Goal: Task Accomplishment & Management: Complete application form

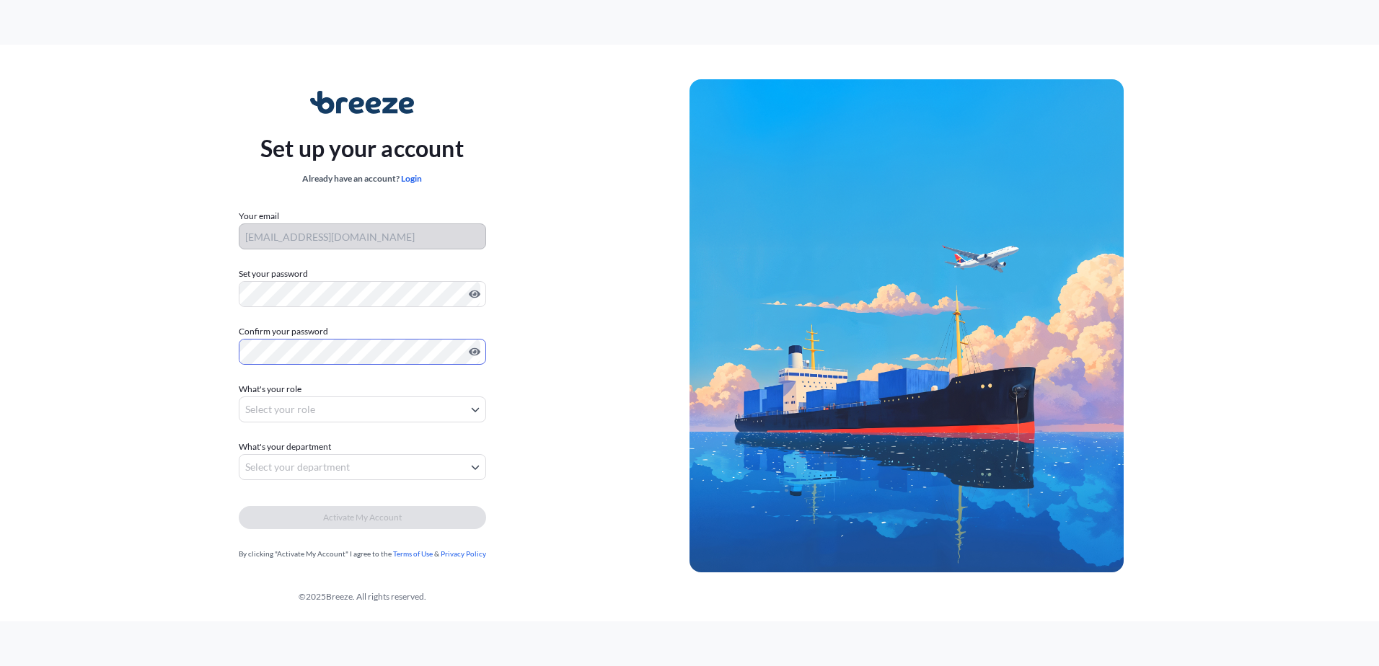
click at [312, 410] on body "Set up your account Already have an account? Login Your email lclexports@cardin…" at bounding box center [689, 333] width 1379 height 666
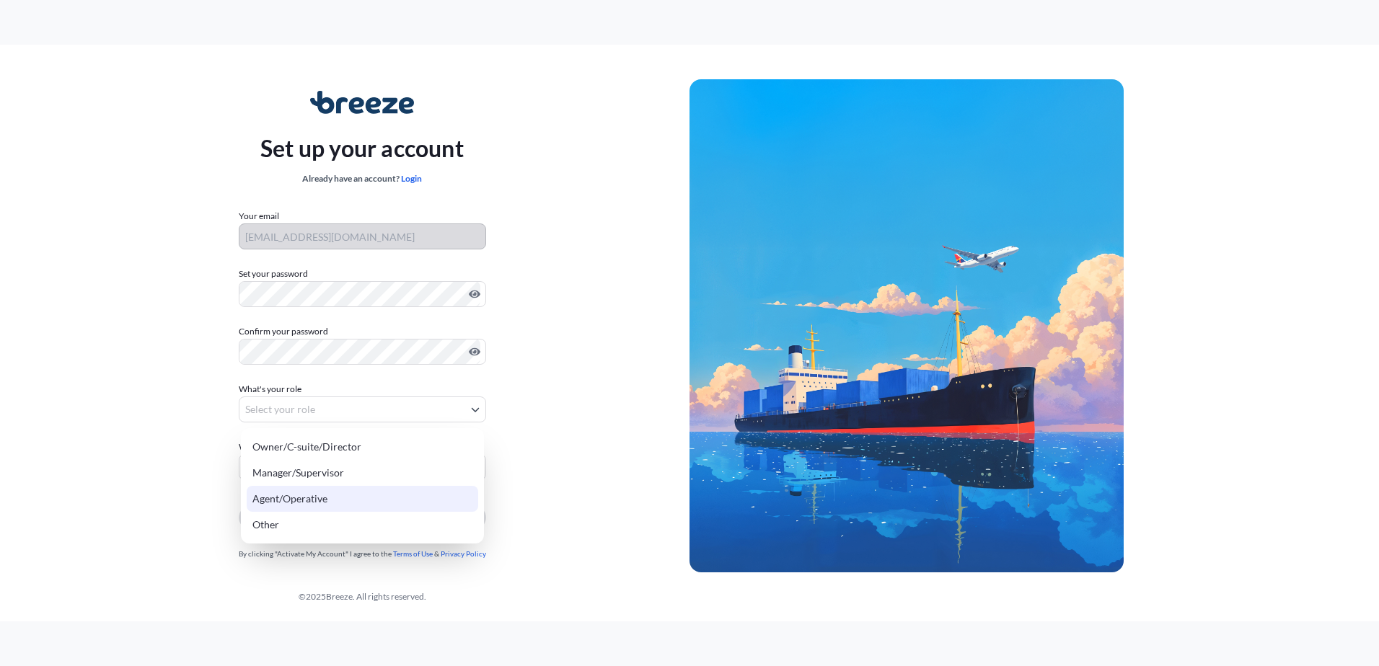
click at [339, 503] on div "Agent/Operative" at bounding box center [363, 499] width 232 height 26
select select "agent/operative"
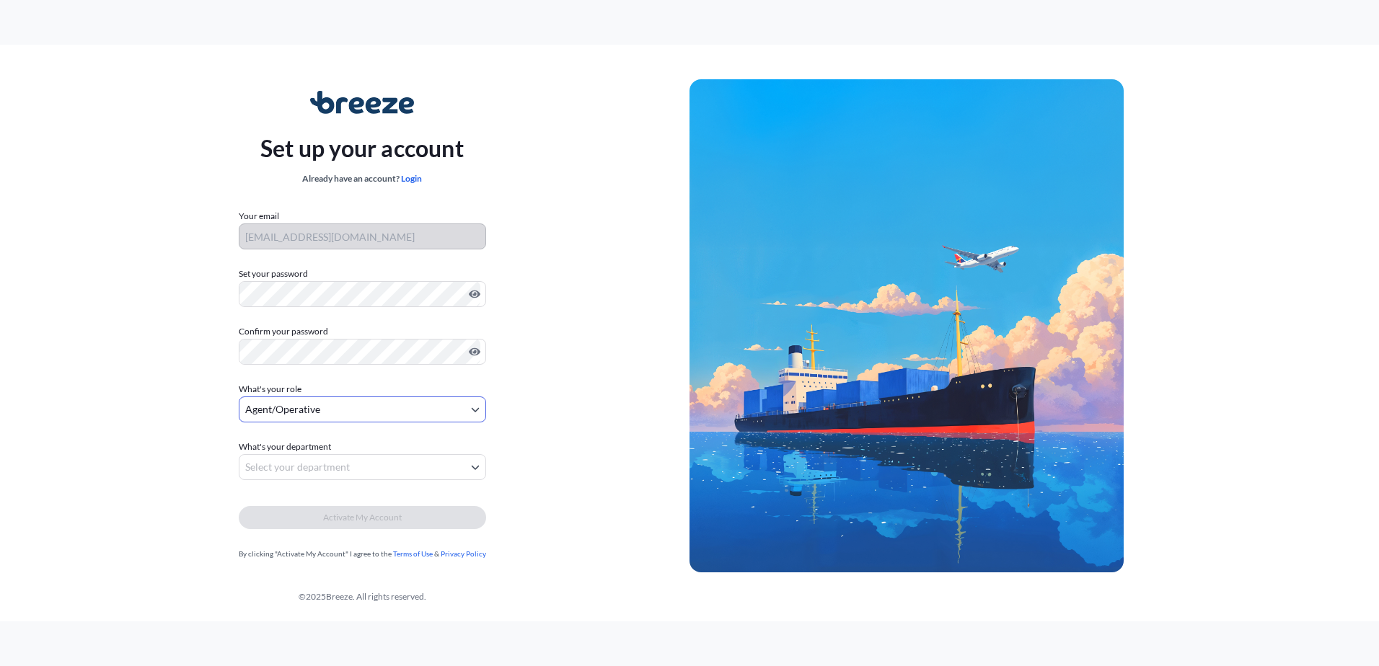
click at [331, 465] on body "Set up your account Already have an account? Login Your email lclexports@cardin…" at bounding box center [689, 333] width 1379 height 666
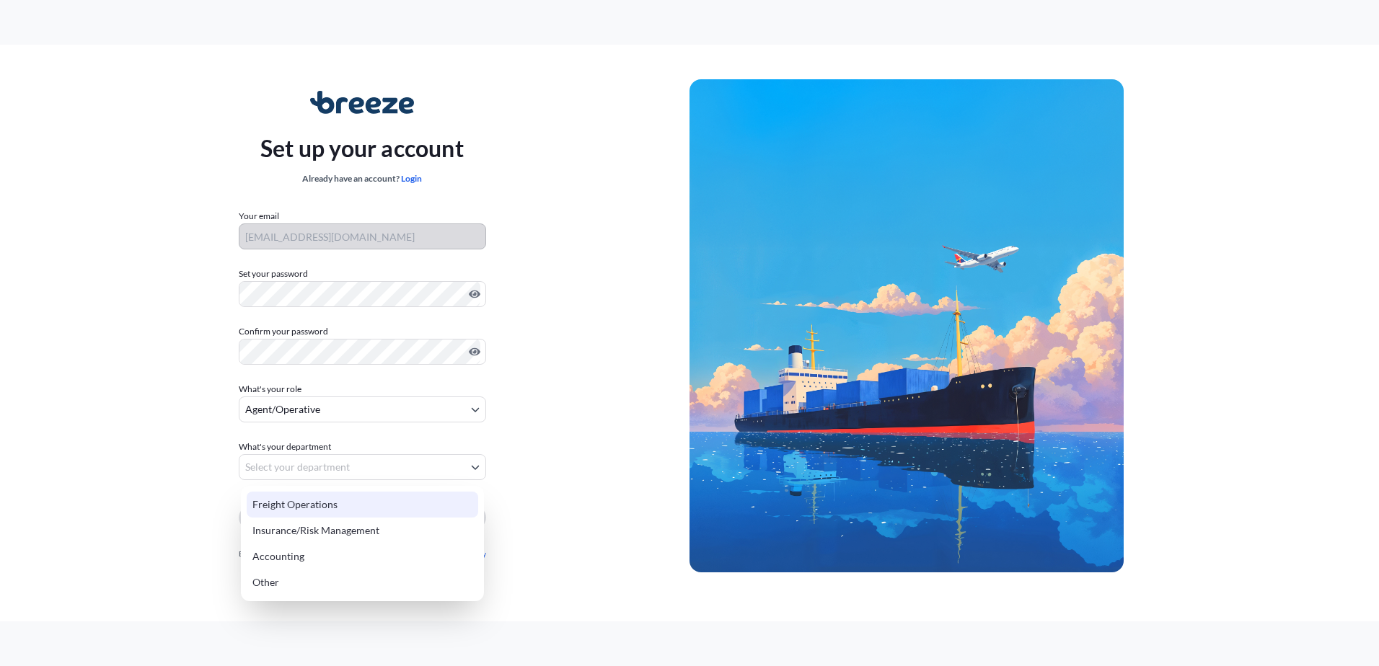
click at [324, 506] on div "Freight Operations" at bounding box center [363, 505] width 232 height 26
select select "freight operations"
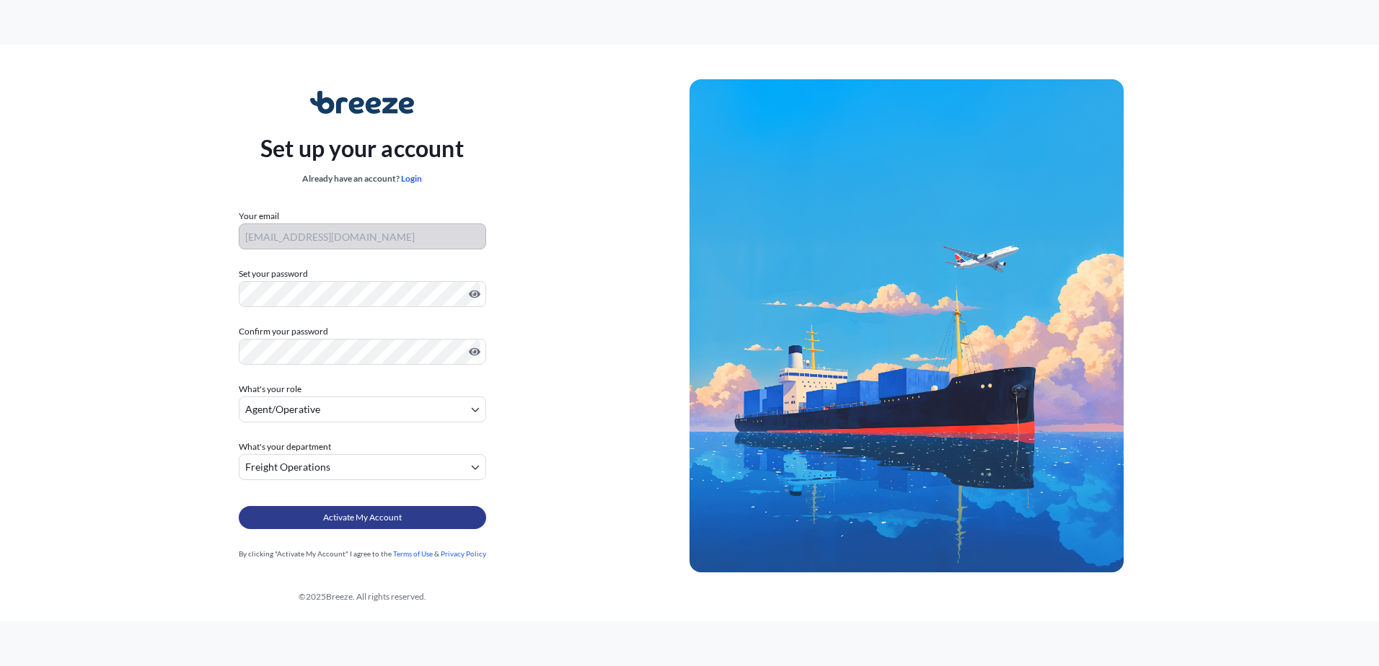
click at [369, 521] on span "Activate My Account" at bounding box center [362, 518] width 79 height 14
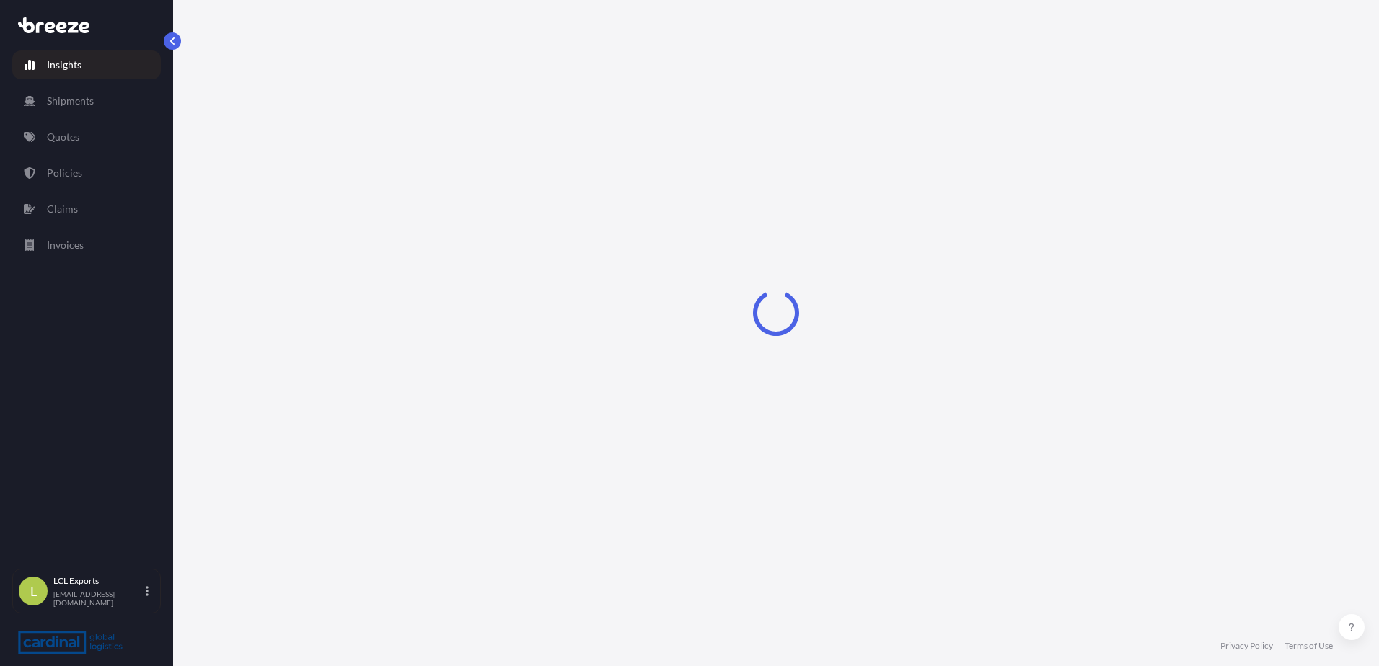
select select "2025"
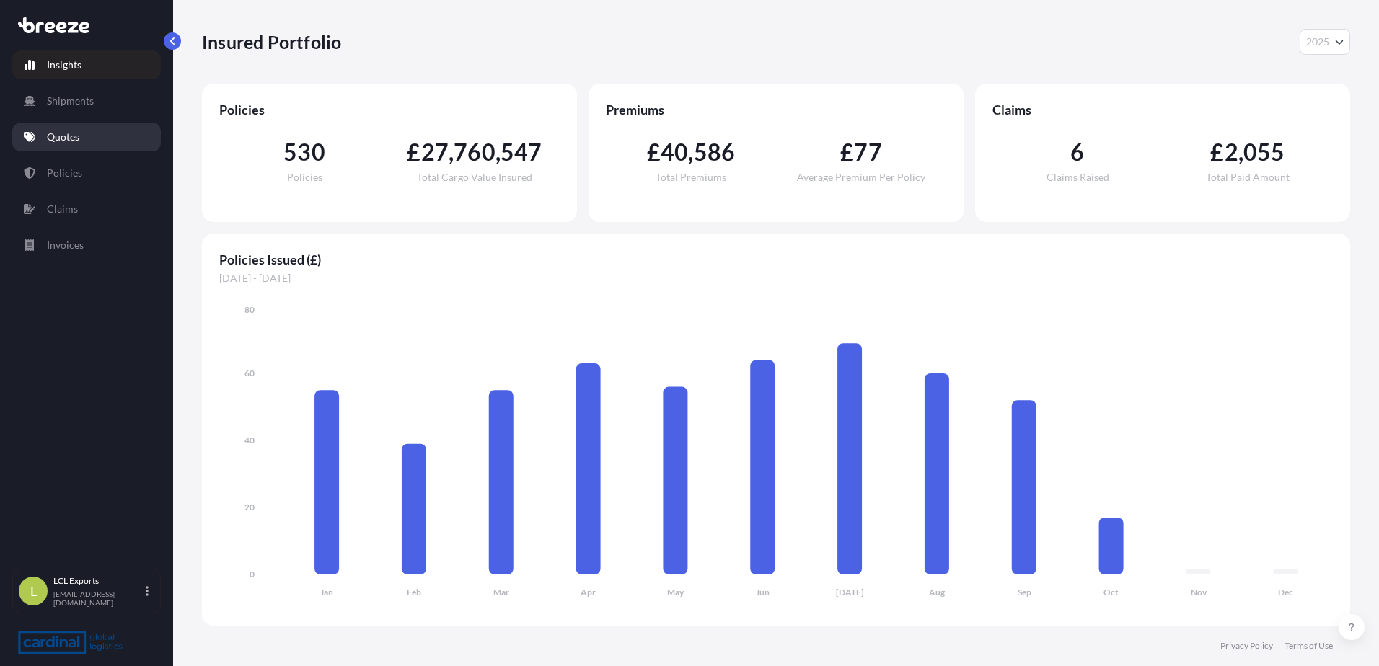
click at [59, 139] on p "Quotes" at bounding box center [63, 137] width 32 height 14
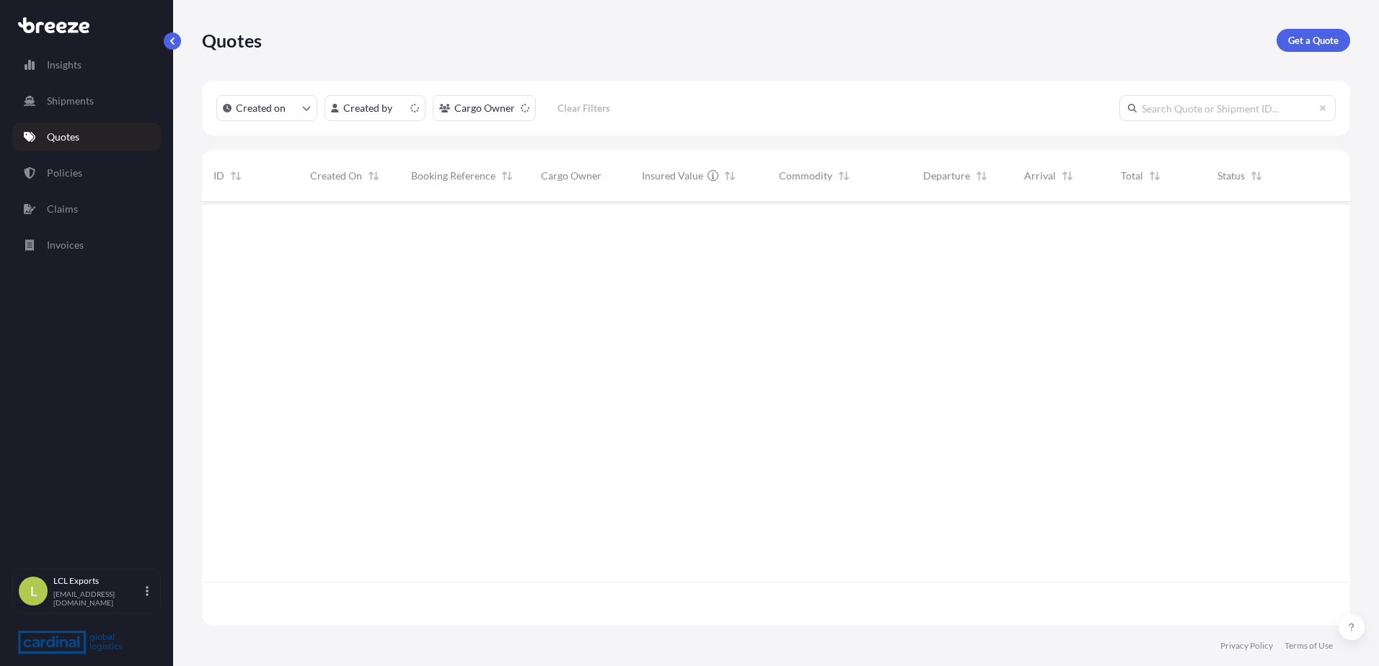
scroll to position [421, 1137]
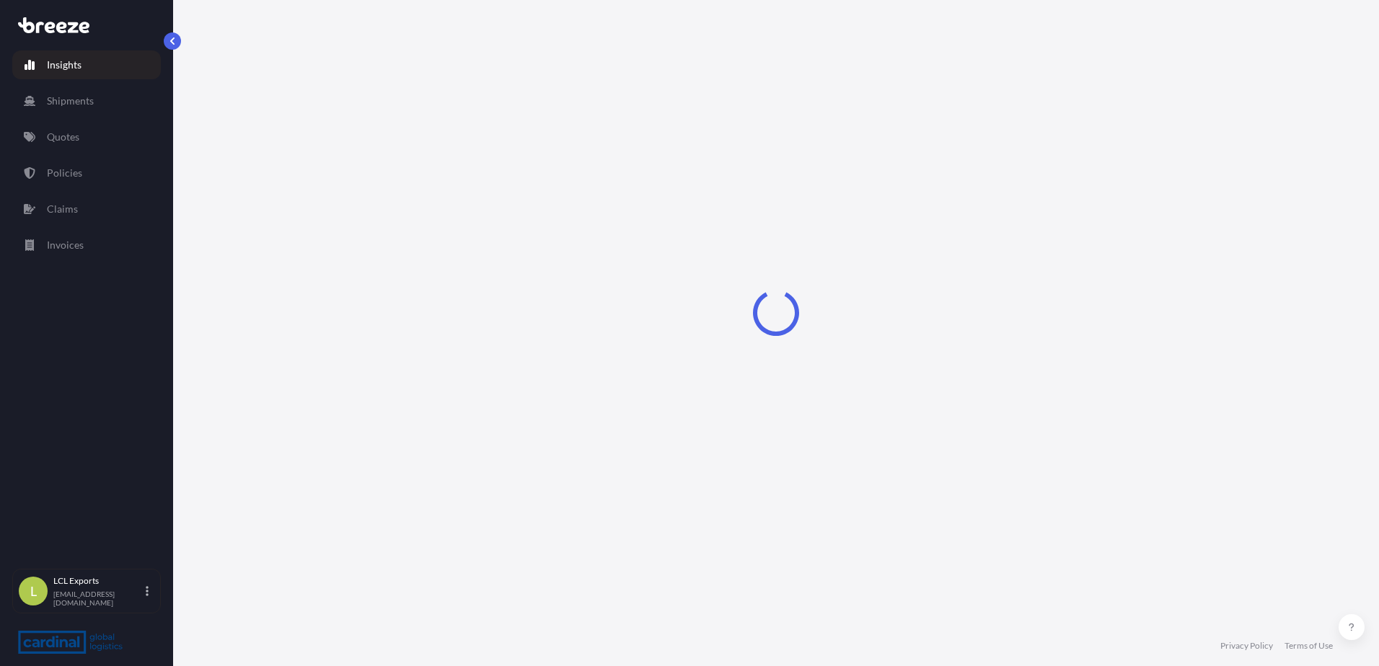
select select "2025"
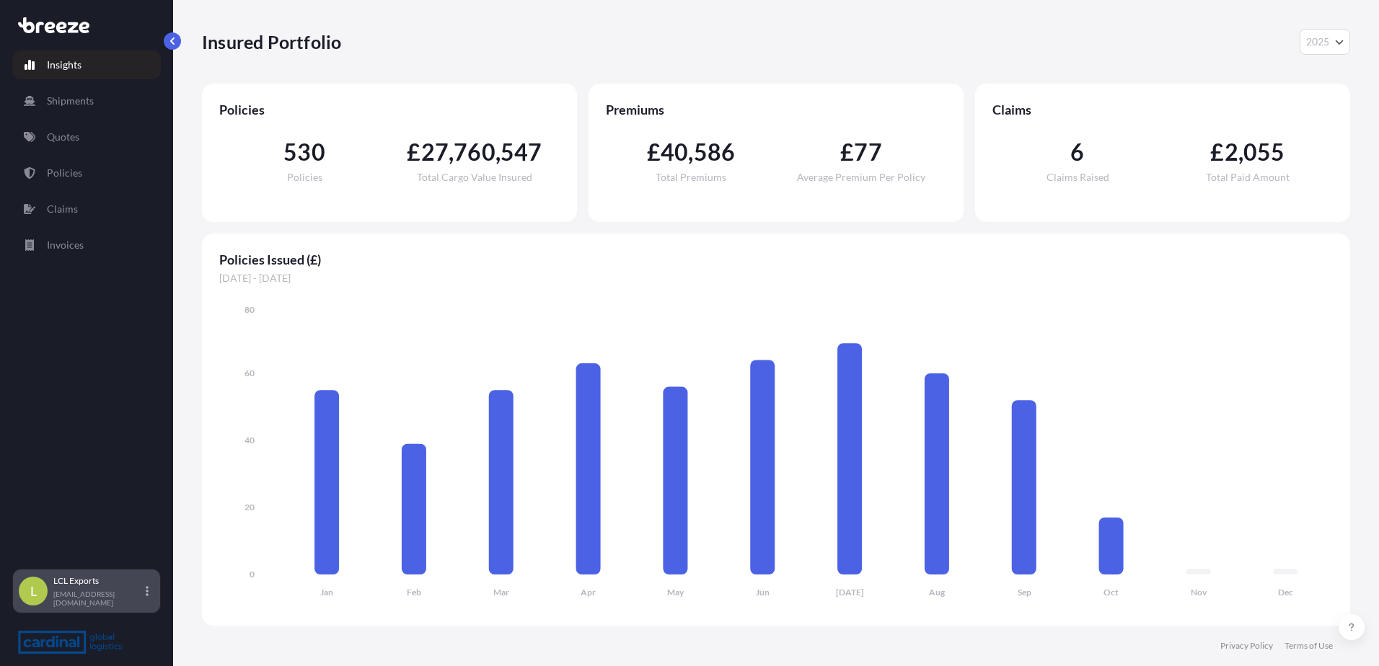
click at [130, 587] on p "LCL Exports" at bounding box center [97, 582] width 89 height 12
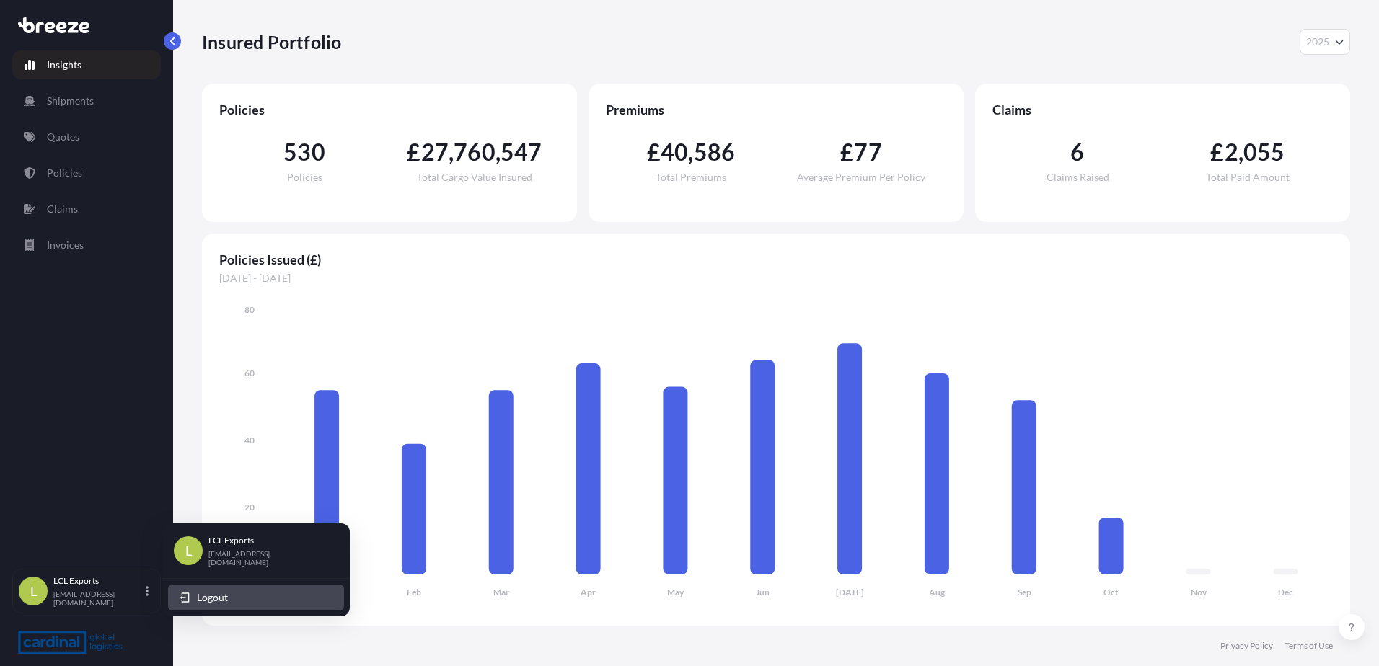
click at [203, 594] on span "Logout" at bounding box center [212, 598] width 31 height 14
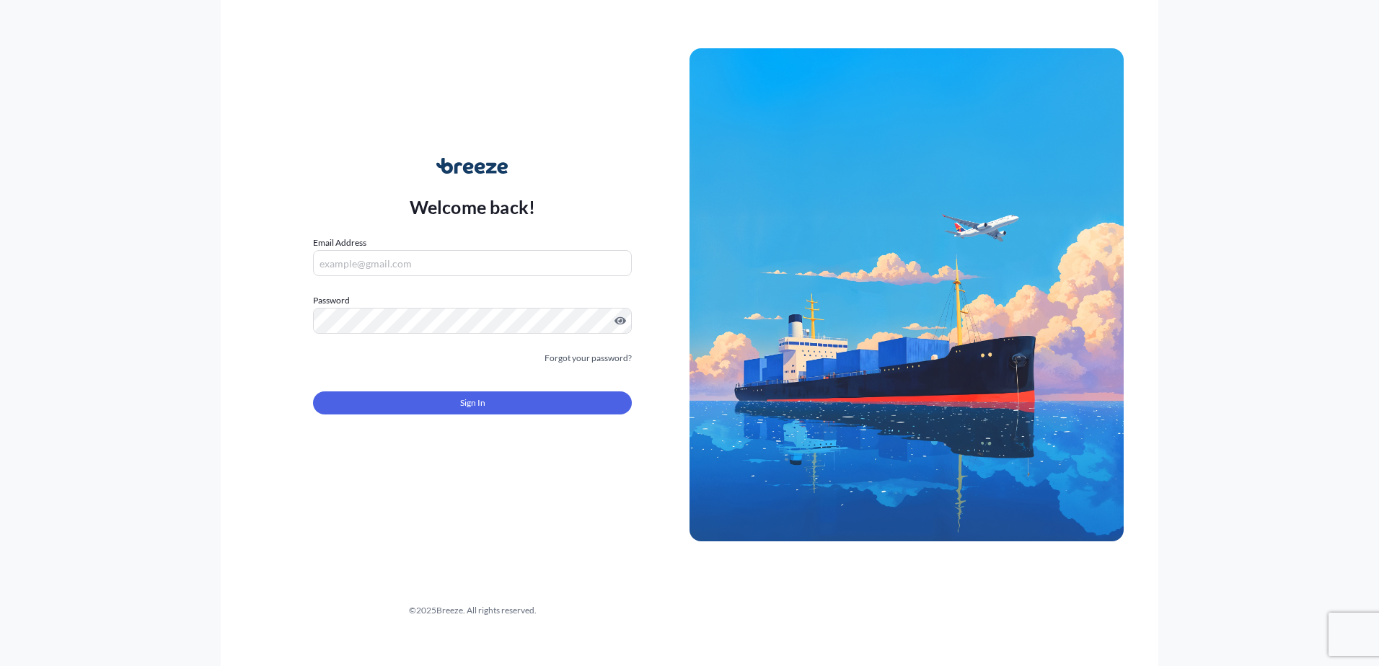
type input "lclexports@cardinalgl.com"
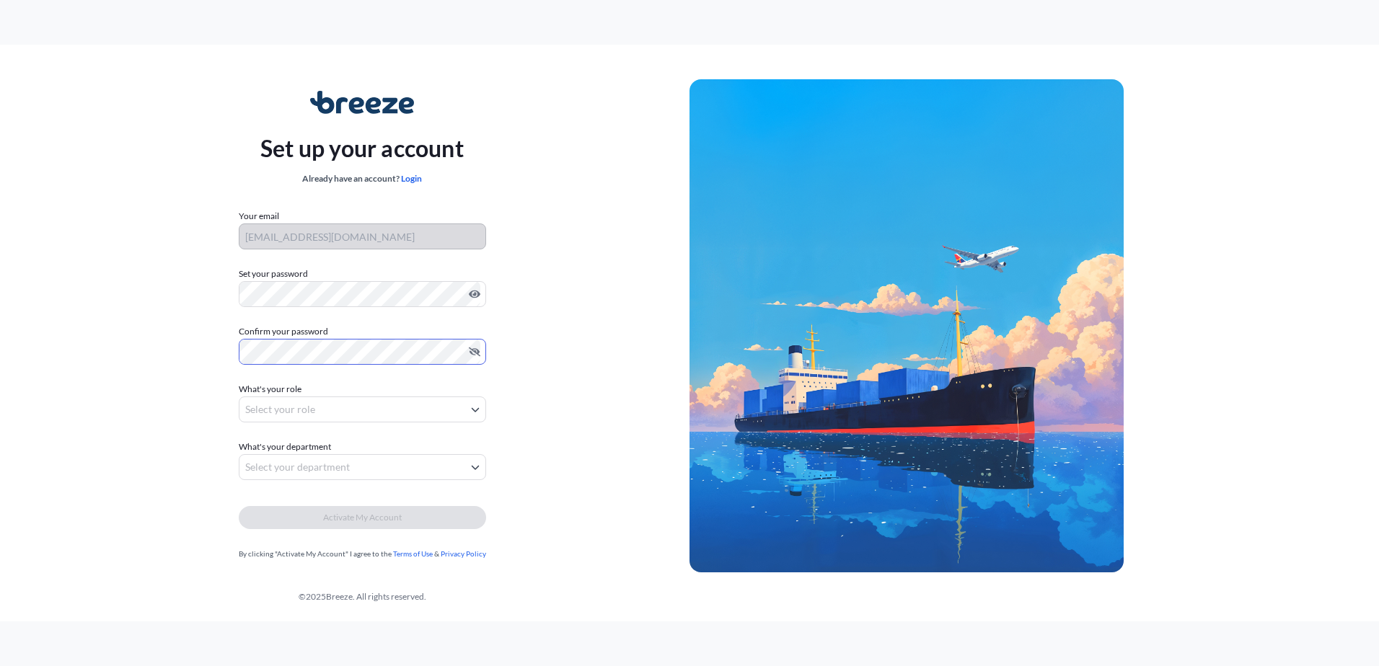
click at [584, 369] on div "Set up your account Already have an account? Login Your email sabeena.ahmad@car…" at bounding box center [362, 326] width 655 height 528
click at [400, 407] on body "Set up your account Already have an account? Login Your email sabeena.ahmad@car…" at bounding box center [689, 333] width 1379 height 666
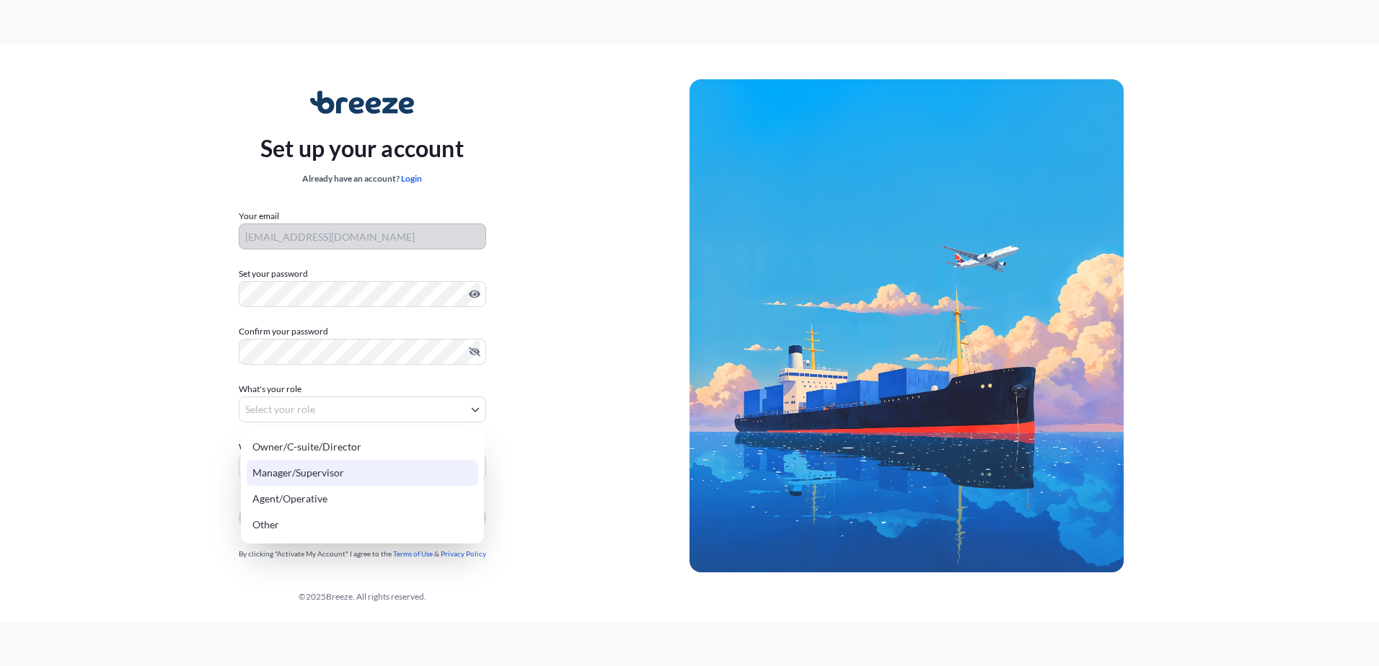
click at [358, 475] on div "Manager/Supervisor" at bounding box center [363, 473] width 232 height 26
select select "manager/supervisor"
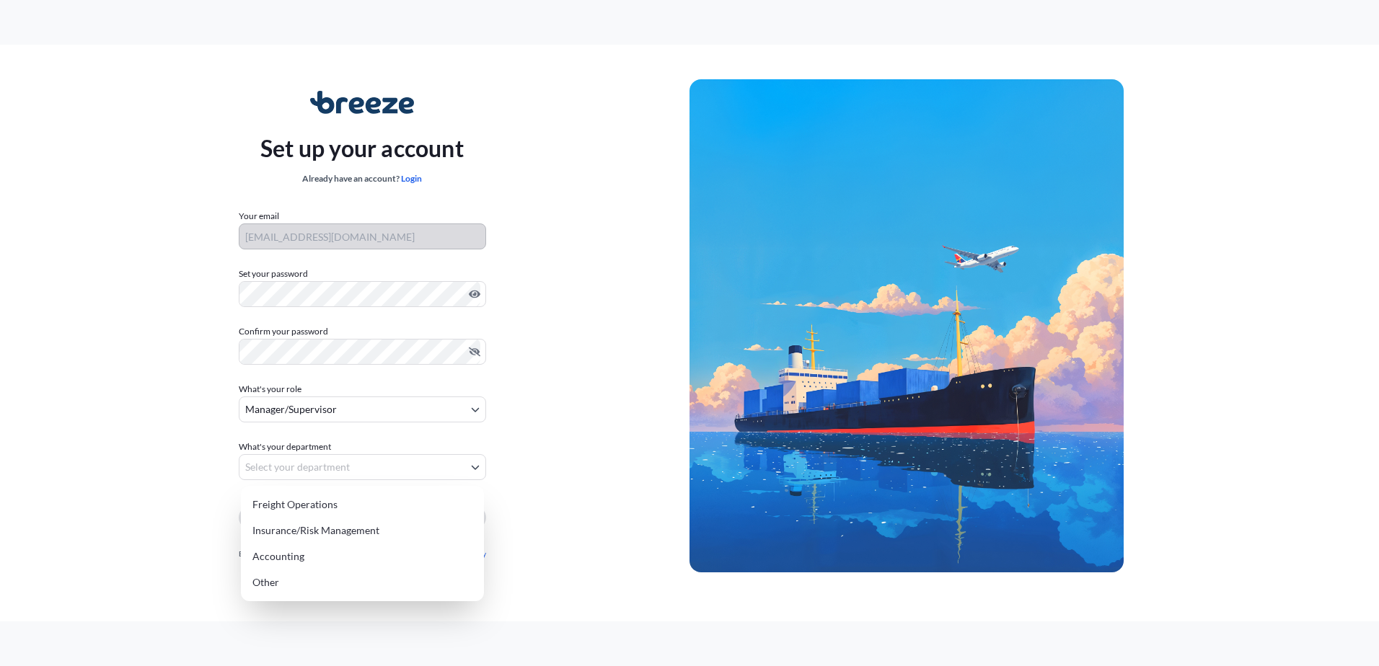
click at [328, 470] on body "Set up your account Already have an account? Login Your email sabeena.ahmad@car…" at bounding box center [689, 333] width 1379 height 666
click at [330, 504] on div "Freight Operations" at bounding box center [363, 505] width 232 height 26
select select "freight operations"
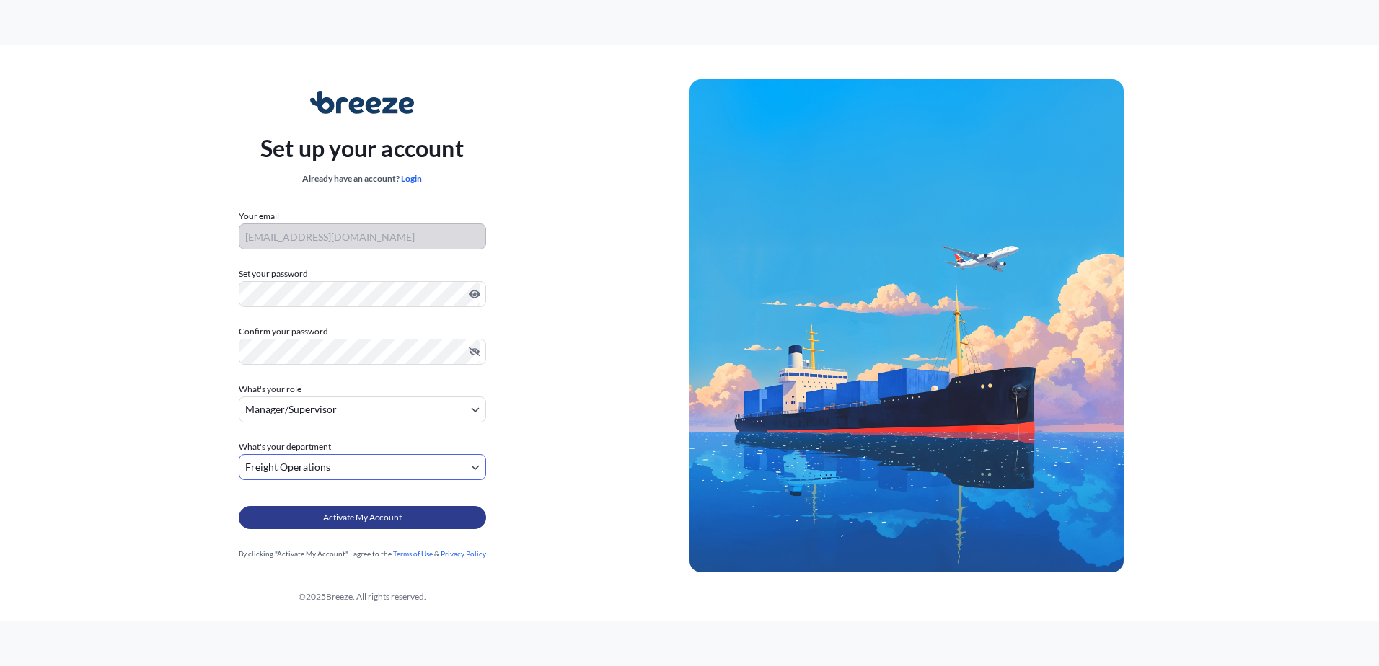
click at [406, 521] on button "Activate My Account" at bounding box center [362, 517] width 247 height 23
